Goal: Task Accomplishment & Management: Use online tool/utility

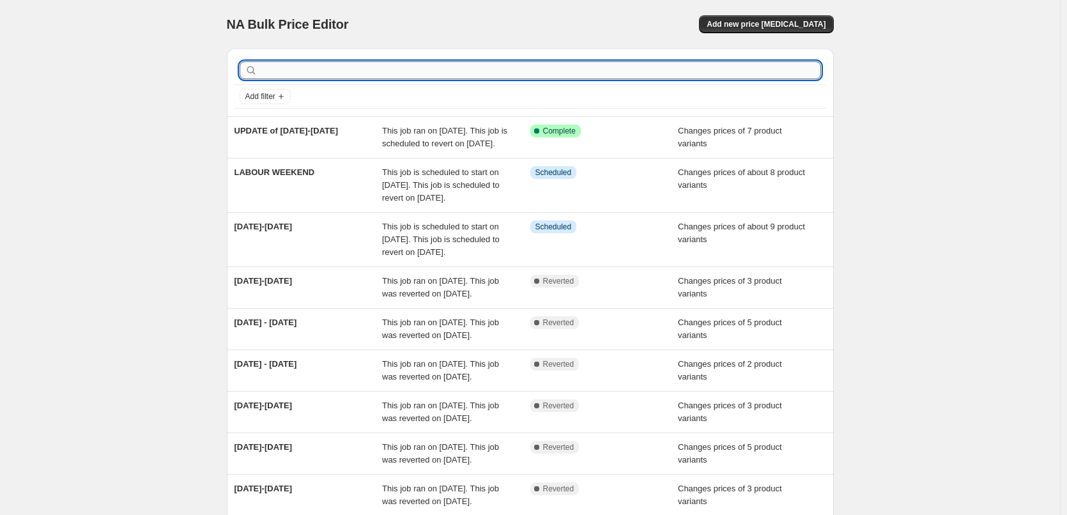
click at [335, 72] on input "text" at bounding box center [540, 70] width 561 height 18
type input "Update 16"
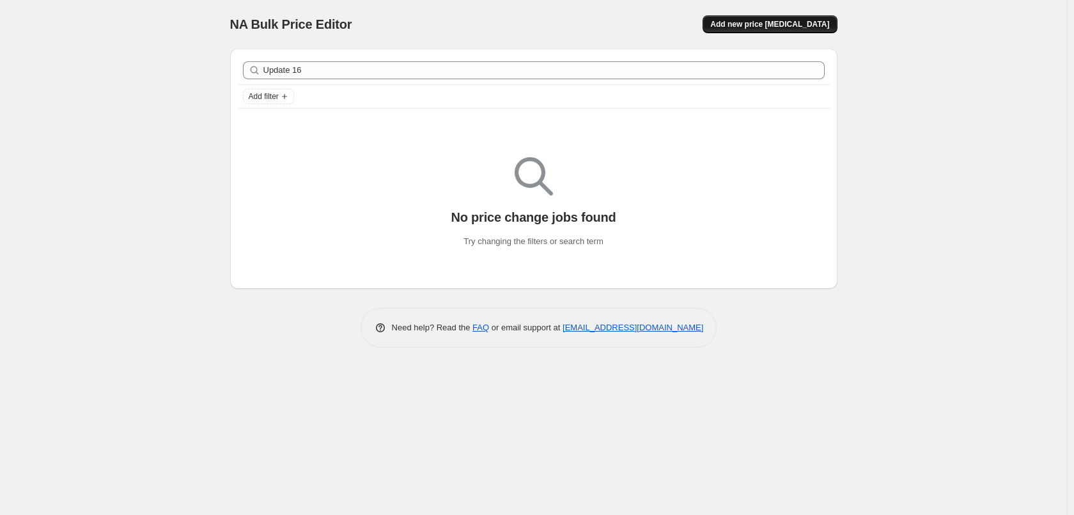
click at [731, 29] on button "Add new price [MEDICAL_DATA]" at bounding box center [769, 24] width 134 height 18
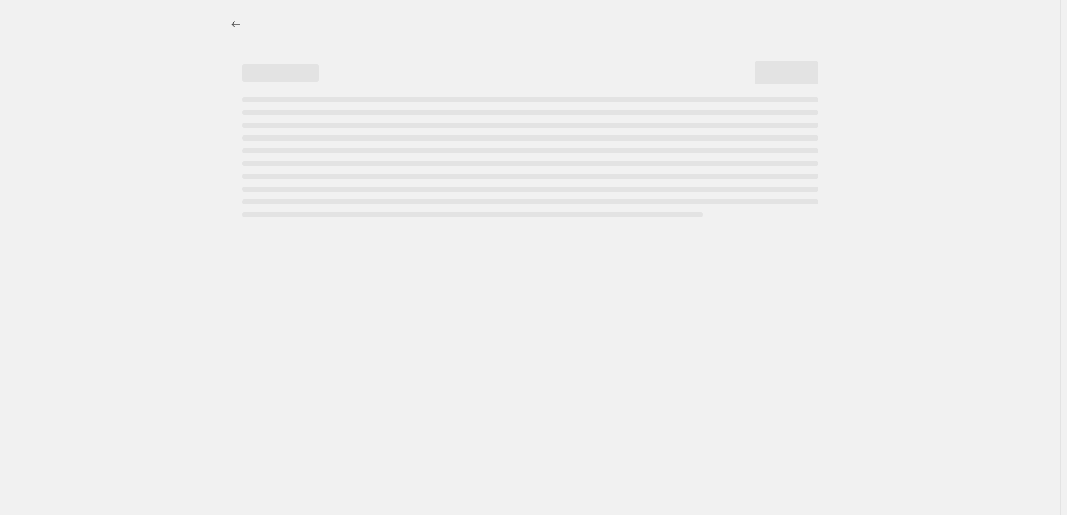
select select "percentage"
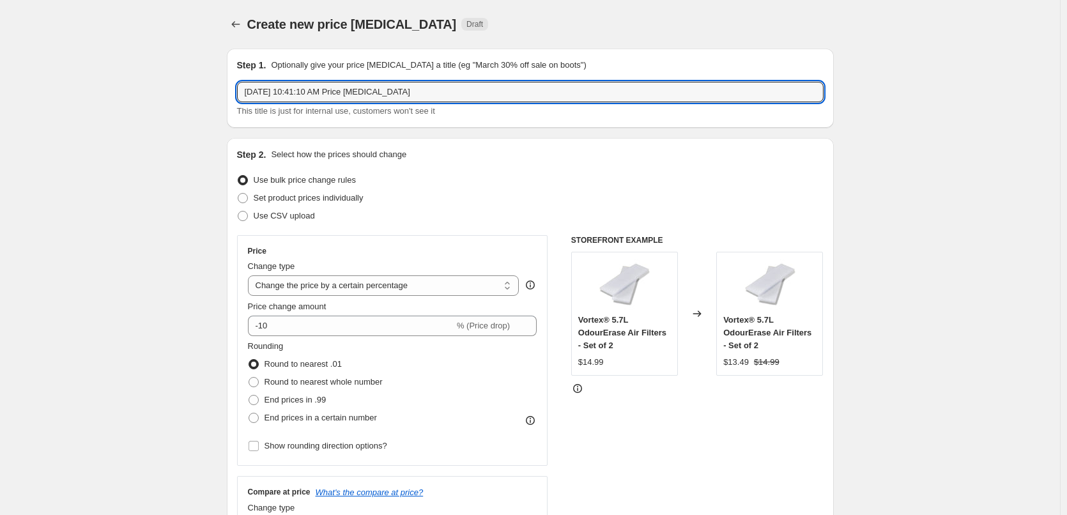
drag, startPoint x: 215, startPoint y: 97, endPoint x: 137, endPoint y: 96, distance: 77.4
type input "Update [DATE]-[DATE]"
click at [311, 200] on span "Set product prices individually" at bounding box center [309, 198] width 110 height 10
click at [238, 194] on input "Set product prices individually" at bounding box center [238, 193] width 1 height 1
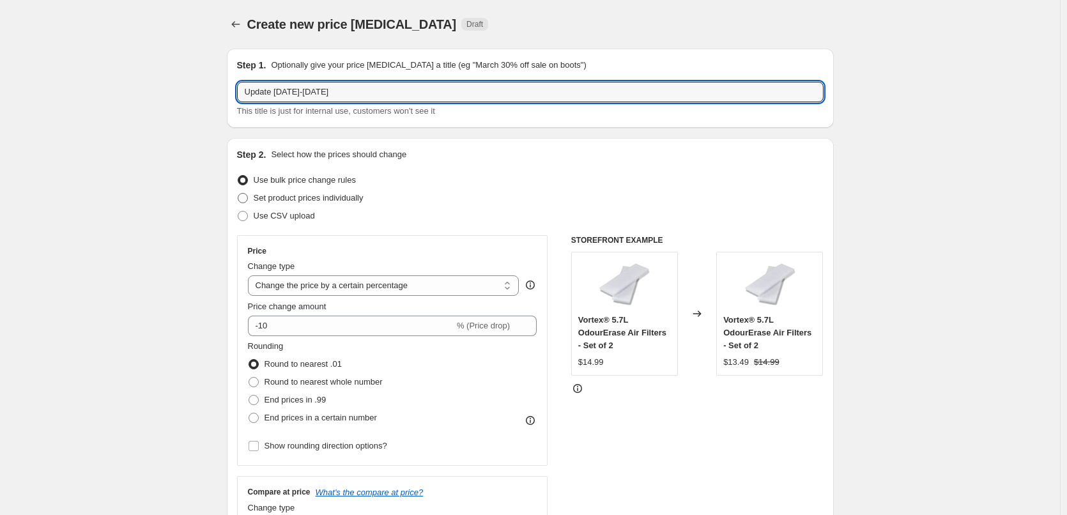
radio input "true"
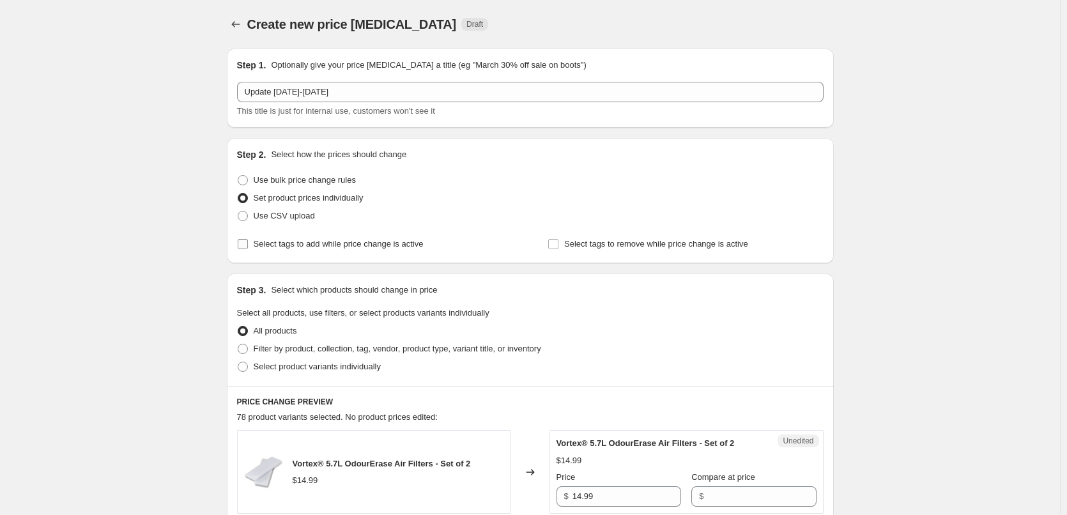
click at [267, 245] on span "Select tags to add while price change is active" at bounding box center [339, 244] width 170 height 10
click at [248, 245] on input "Select tags to add while price change is active" at bounding box center [243, 244] width 10 height 10
checkbox input "true"
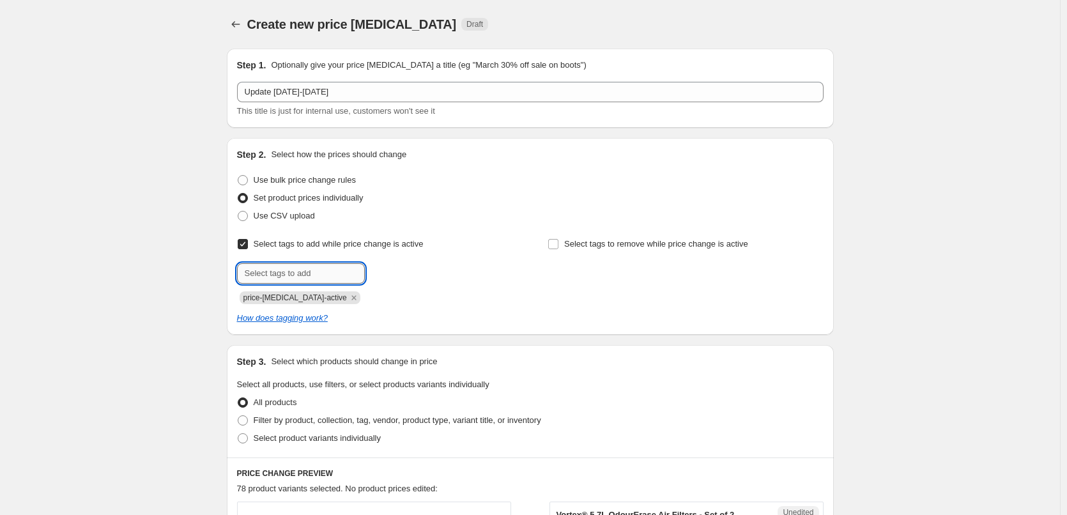
click at [291, 270] on input "text" at bounding box center [301, 273] width 128 height 20
type input "sales"
click at [404, 274] on span "sales" at bounding box center [401, 272] width 19 height 9
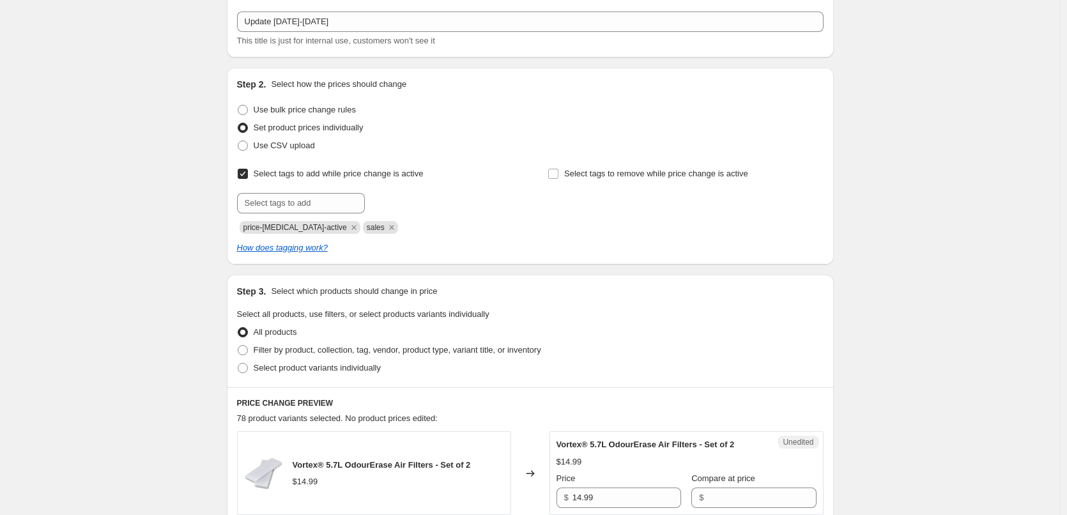
scroll to position [192, 0]
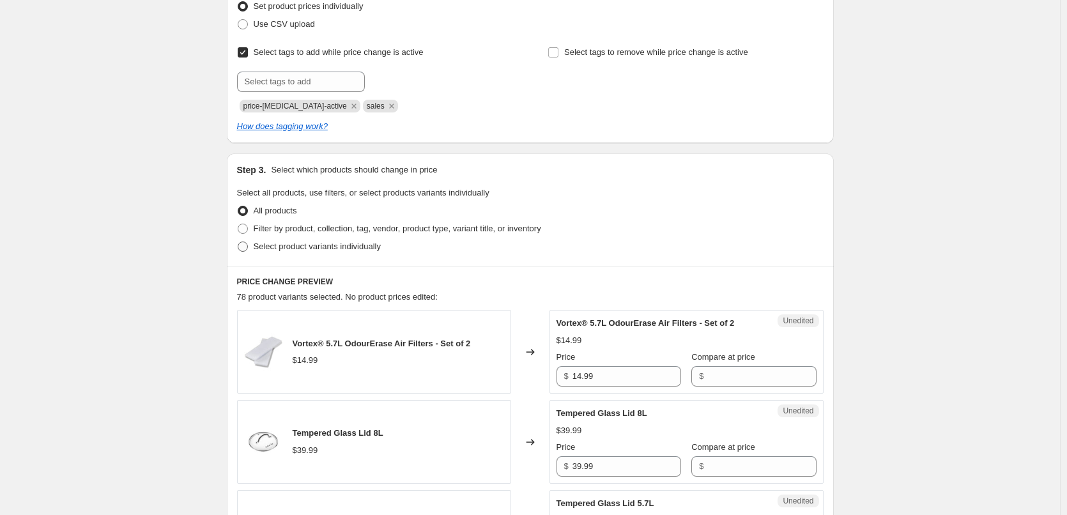
click at [330, 247] on span "Select product variants individually" at bounding box center [317, 247] width 127 height 10
click at [238, 242] on input "Select product variants individually" at bounding box center [238, 242] width 1 height 1
radio input "true"
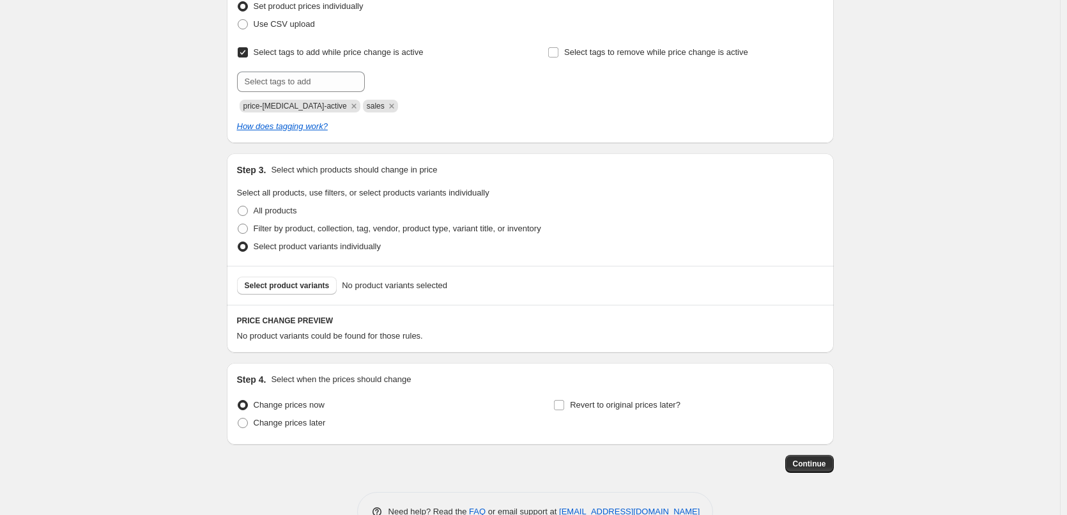
click at [320, 295] on div "Select product variants No product variants selected" at bounding box center [530, 285] width 607 height 39
click at [319, 286] on span "Select product variants" at bounding box center [287, 286] width 85 height 10
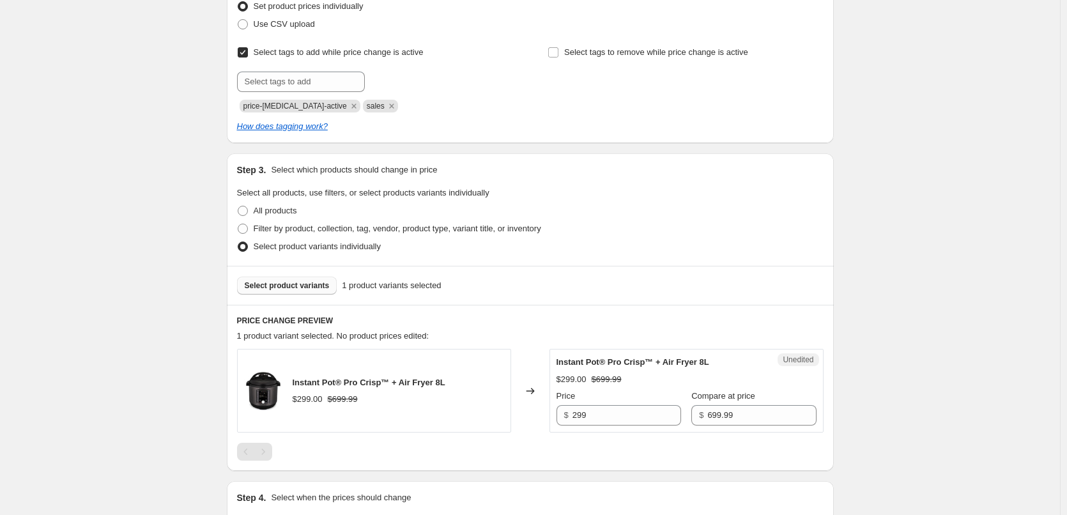
drag, startPoint x: 598, startPoint y: 2, endPoint x: 150, endPoint y: 70, distance: 452.6
click at [150, 70] on div "Create new price [MEDICAL_DATA]. This page is ready Create new price [MEDICAL_D…" at bounding box center [530, 238] width 1060 height 861
click at [313, 285] on span "Select product variants" at bounding box center [287, 286] width 85 height 10
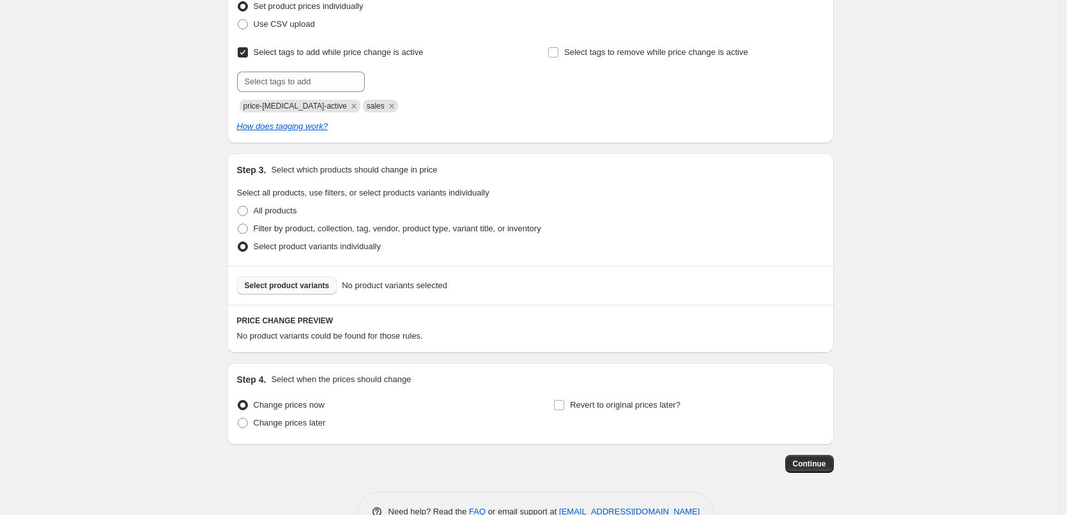
click at [277, 276] on div "Select product variants No product variants selected" at bounding box center [530, 285] width 607 height 39
click at [277, 284] on span "Select product variants" at bounding box center [287, 286] width 85 height 10
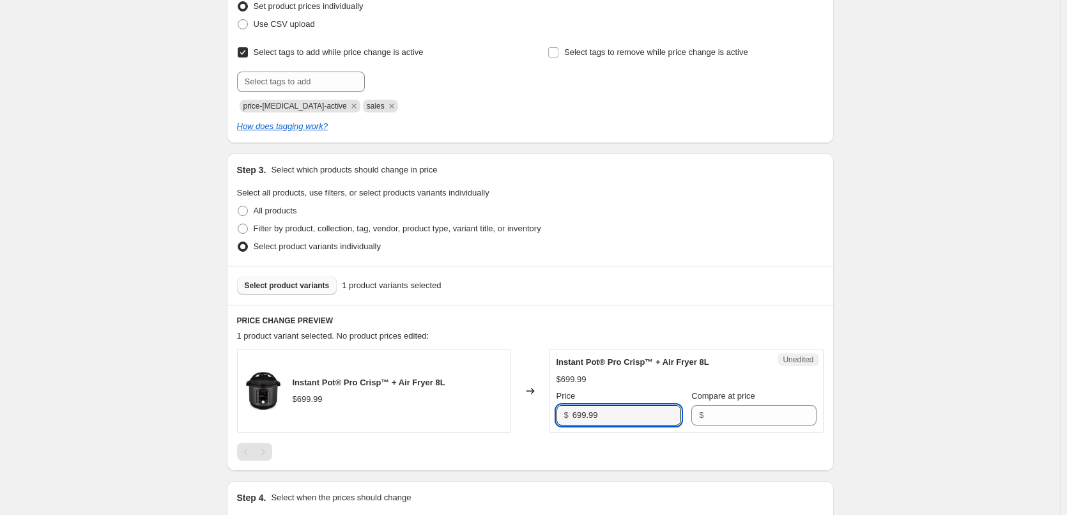
drag, startPoint x: 624, startPoint y: 408, endPoint x: 519, endPoint y: 420, distance: 106.1
click at [519, 420] on div "Instant Pot® Pro Crisp™ + Air Fryer 8L $699.99 Changed to Unedited Instant Pot®…" at bounding box center [530, 391] width 587 height 84
click at [734, 417] on input "Compare at price" at bounding box center [762, 415] width 109 height 20
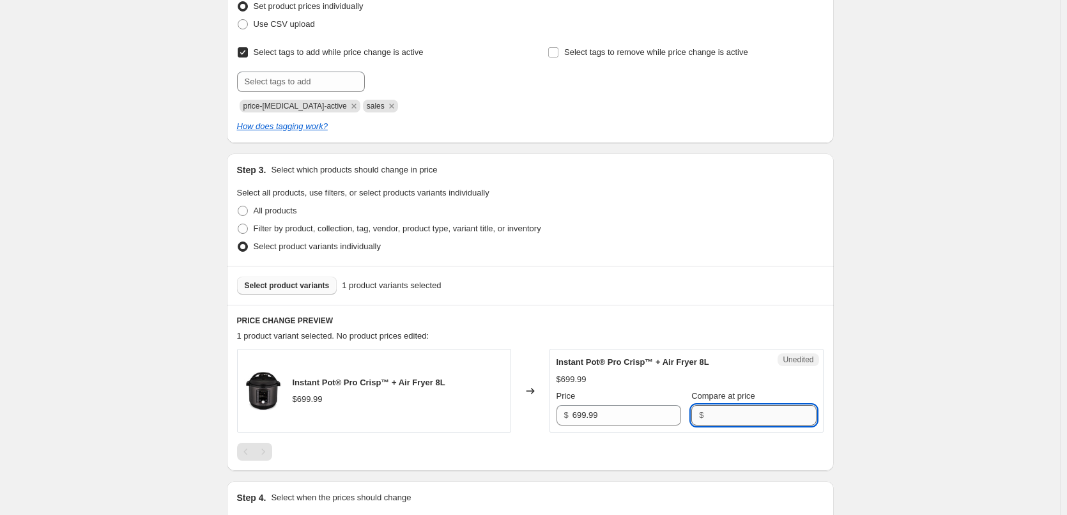
paste input "699.99"
type input "699.99"
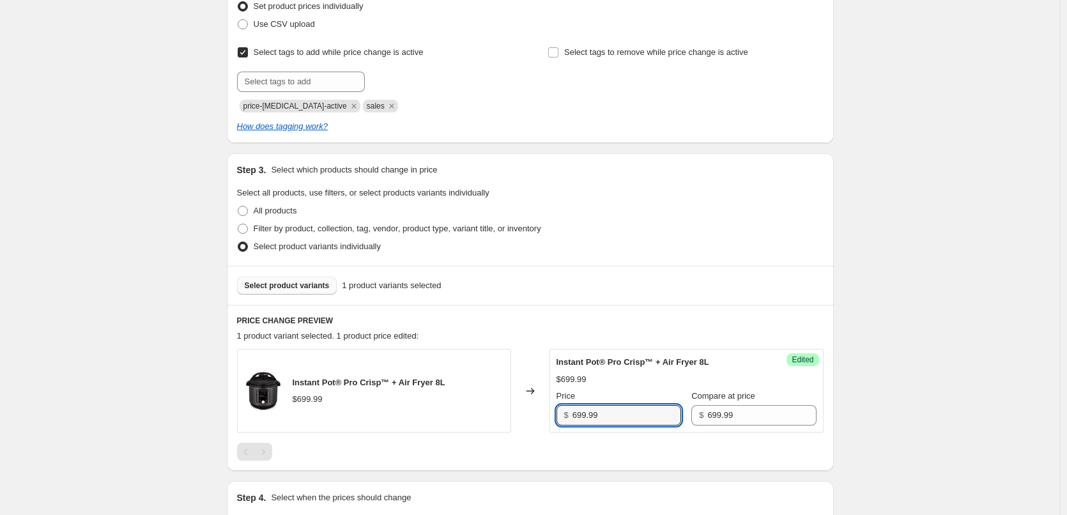
drag, startPoint x: 633, startPoint y: 419, endPoint x: 488, endPoint y: 419, distance: 145.1
click at [488, 419] on div "Instant Pot® Pro Crisp™ + Air Fryer 8L $699.99 Changed to Success Edited Instan…" at bounding box center [530, 391] width 587 height 84
type input "299"
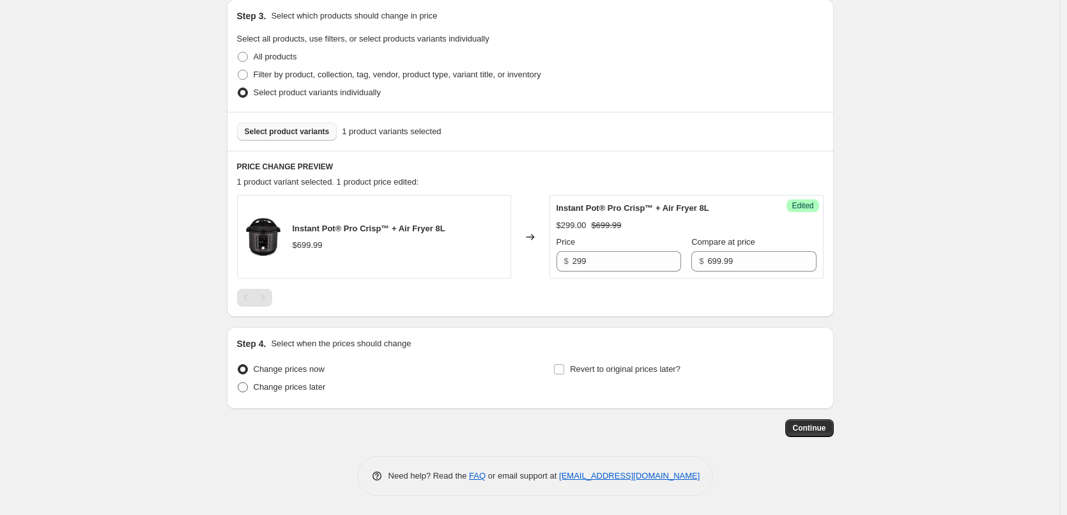
click at [267, 384] on span "Change prices later" at bounding box center [290, 387] width 72 height 10
click at [238, 383] on input "Change prices later" at bounding box center [238, 382] width 1 height 1
radio input "true"
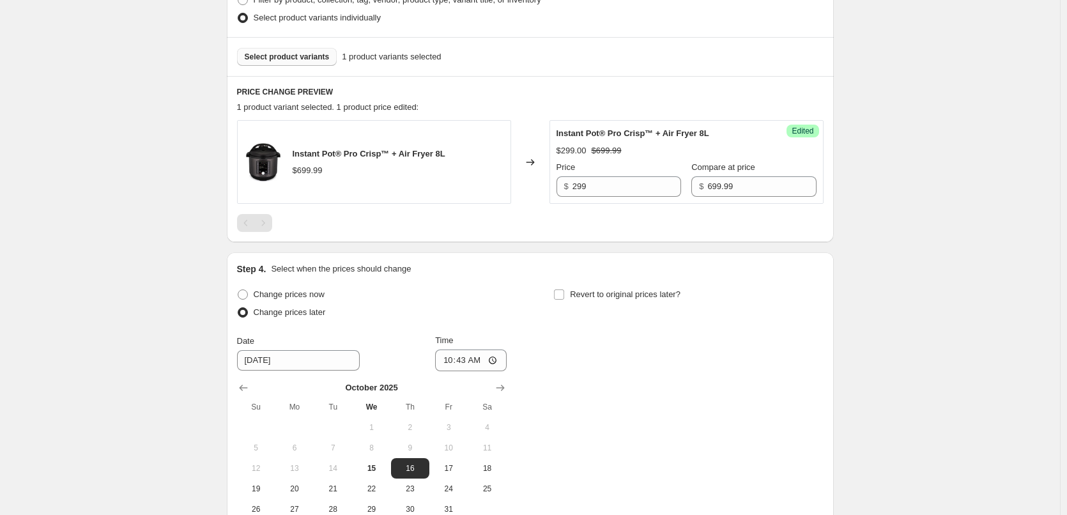
scroll to position [538, 0]
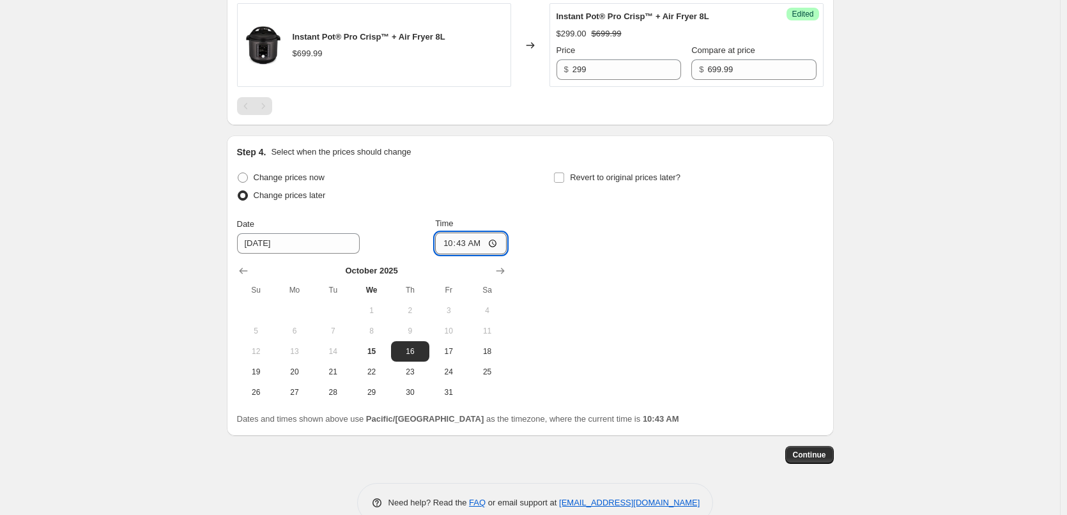
click at [453, 244] on input "10:43" at bounding box center [471, 244] width 72 height 22
type input "00:05"
click at [564, 176] on input "Revert to original prices later?" at bounding box center [559, 178] width 10 height 10
checkbox input "true"
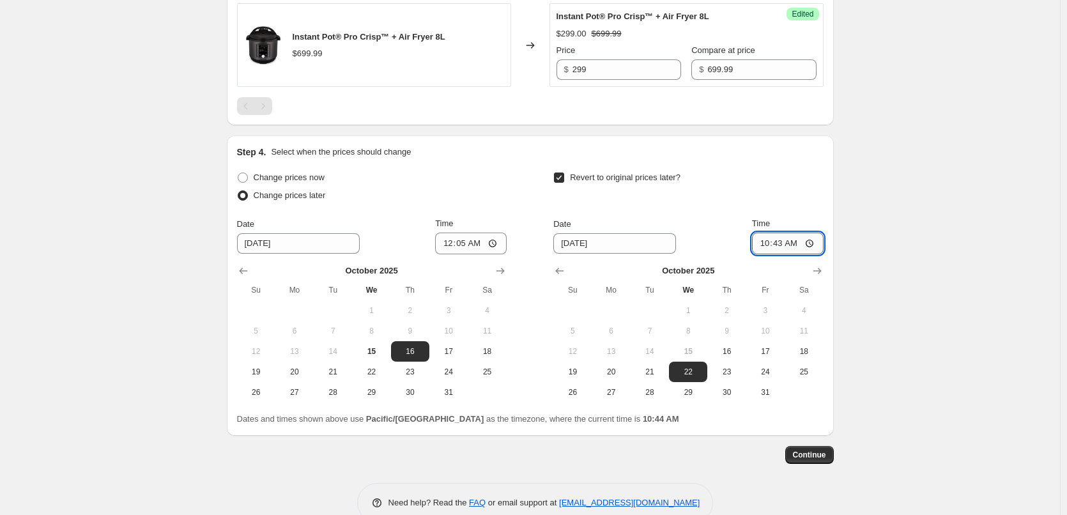
click at [768, 242] on input "10:43" at bounding box center [788, 244] width 72 height 22
type input "23:55"
click at [832, 454] on button "Continue" at bounding box center [810, 455] width 49 height 18
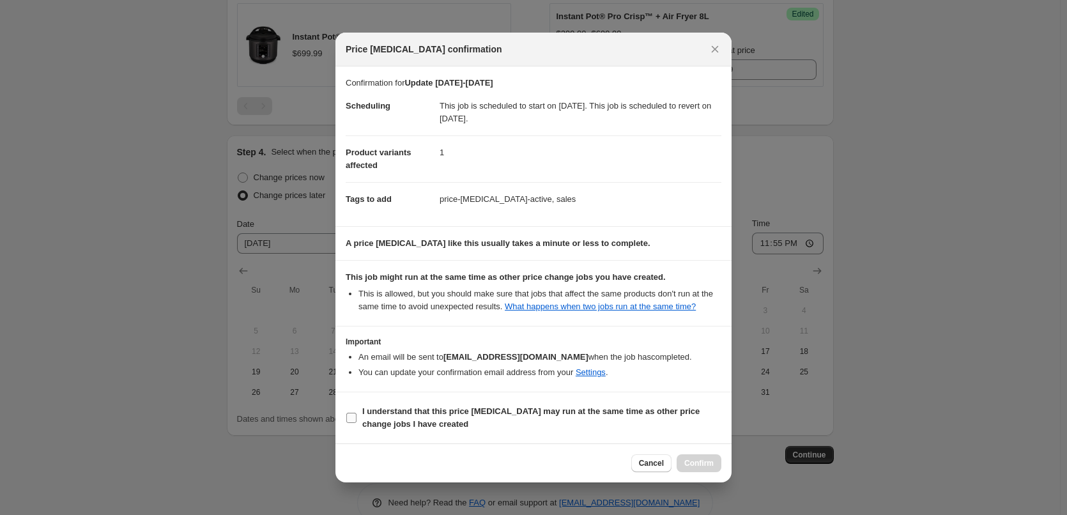
click at [490, 404] on label "I understand that this price [MEDICAL_DATA] may run at the same time as other p…" at bounding box center [534, 418] width 376 height 31
click at [357, 413] on input "I understand that this price [MEDICAL_DATA] may run at the same time as other p…" at bounding box center [351, 418] width 10 height 10
checkbox input "true"
click at [708, 463] on span "Confirm" at bounding box center [699, 463] width 29 height 10
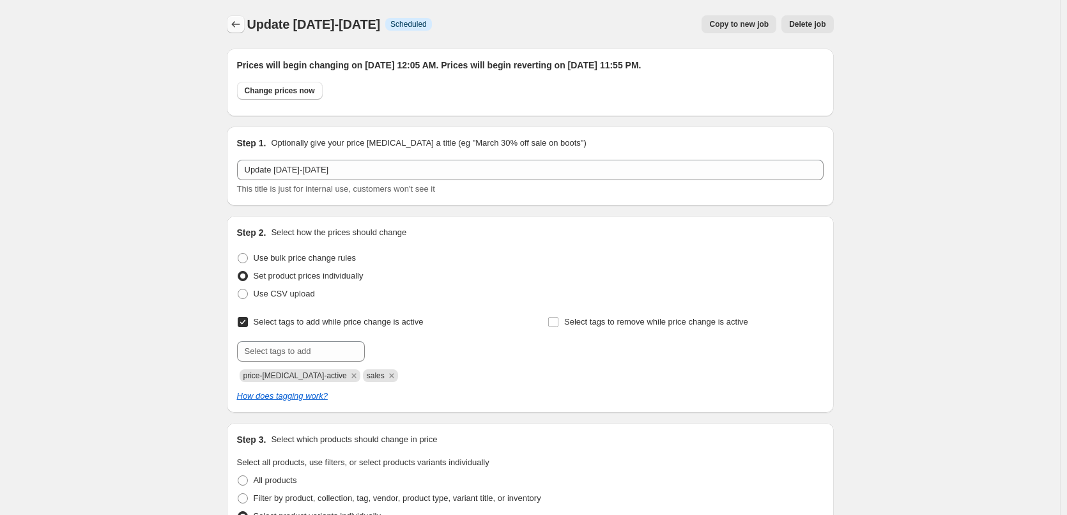
click at [237, 28] on icon "Price change jobs" at bounding box center [235, 24] width 13 height 13
